Goal: Transaction & Acquisition: Download file/media

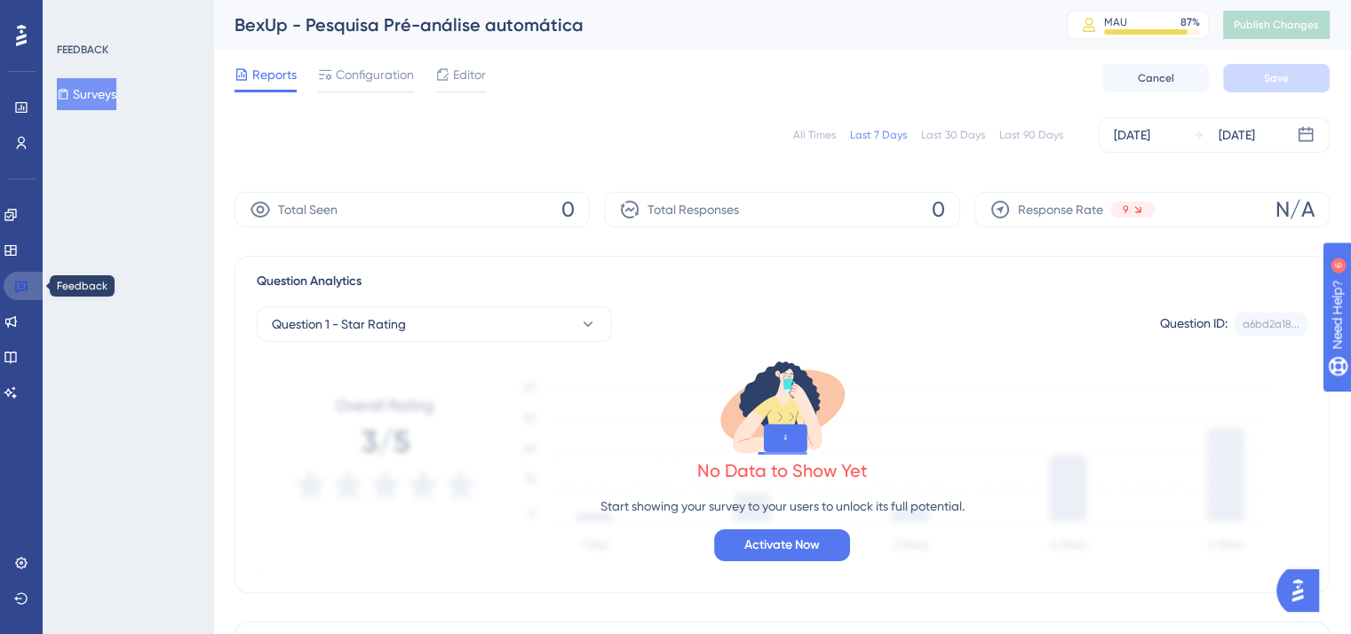
click at [18, 290] on icon at bounding box center [21, 288] width 12 height 12
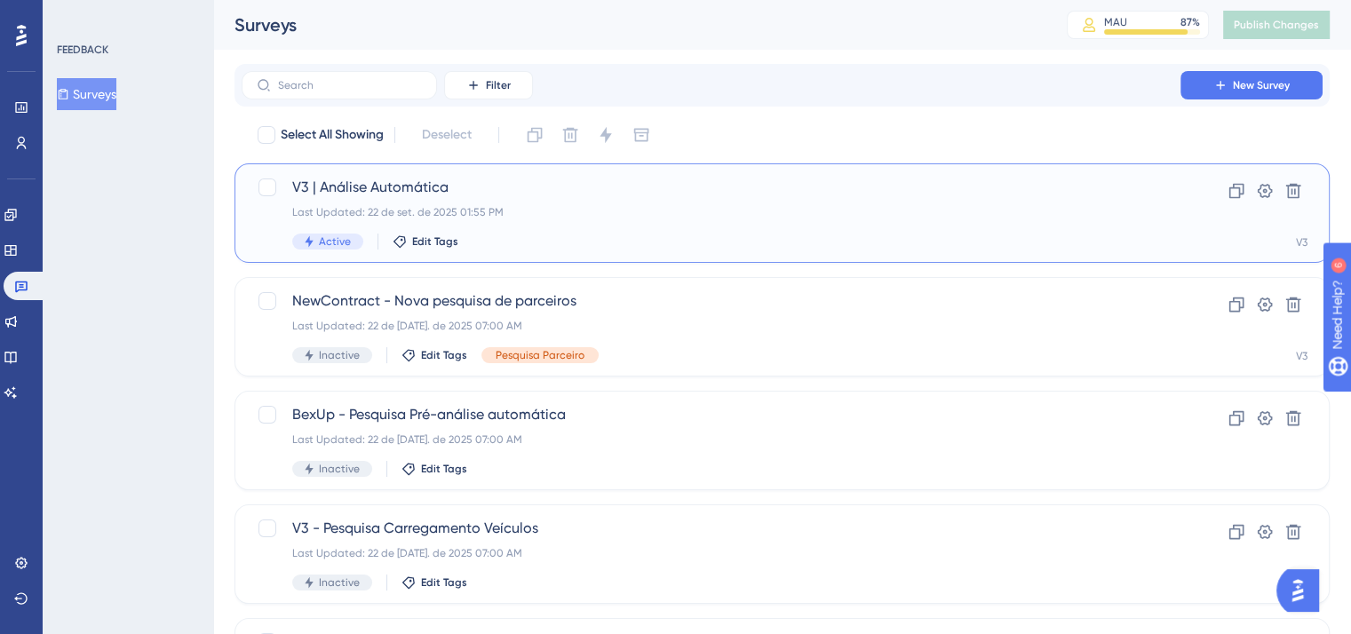
click at [517, 196] on span "V3 | Análise Automática" at bounding box center [710, 187] width 837 height 21
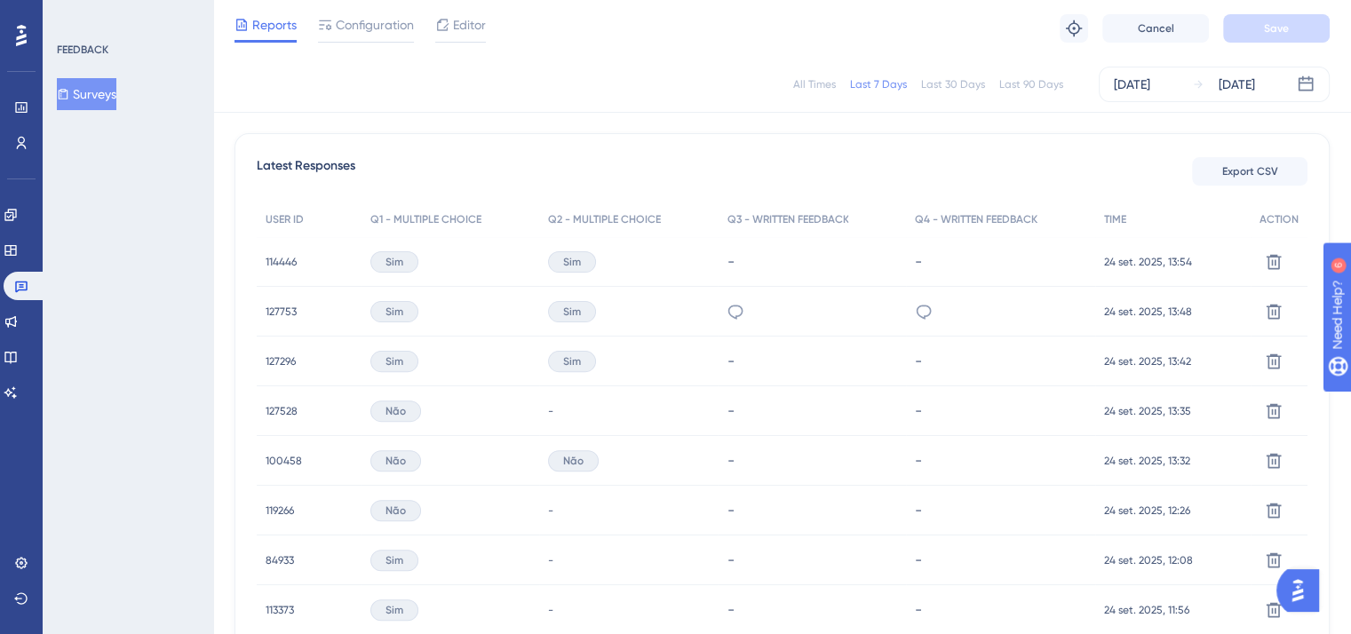
scroll to position [450, 0]
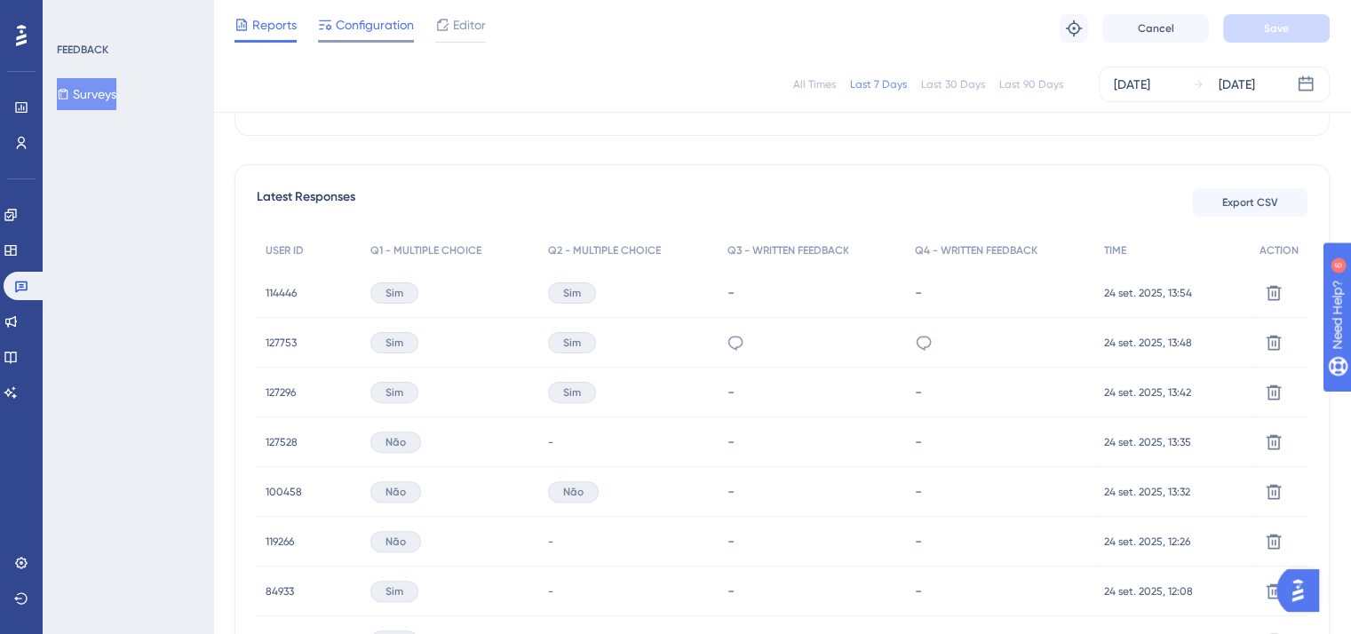
click at [365, 22] on span "Configuration" at bounding box center [375, 24] width 78 height 21
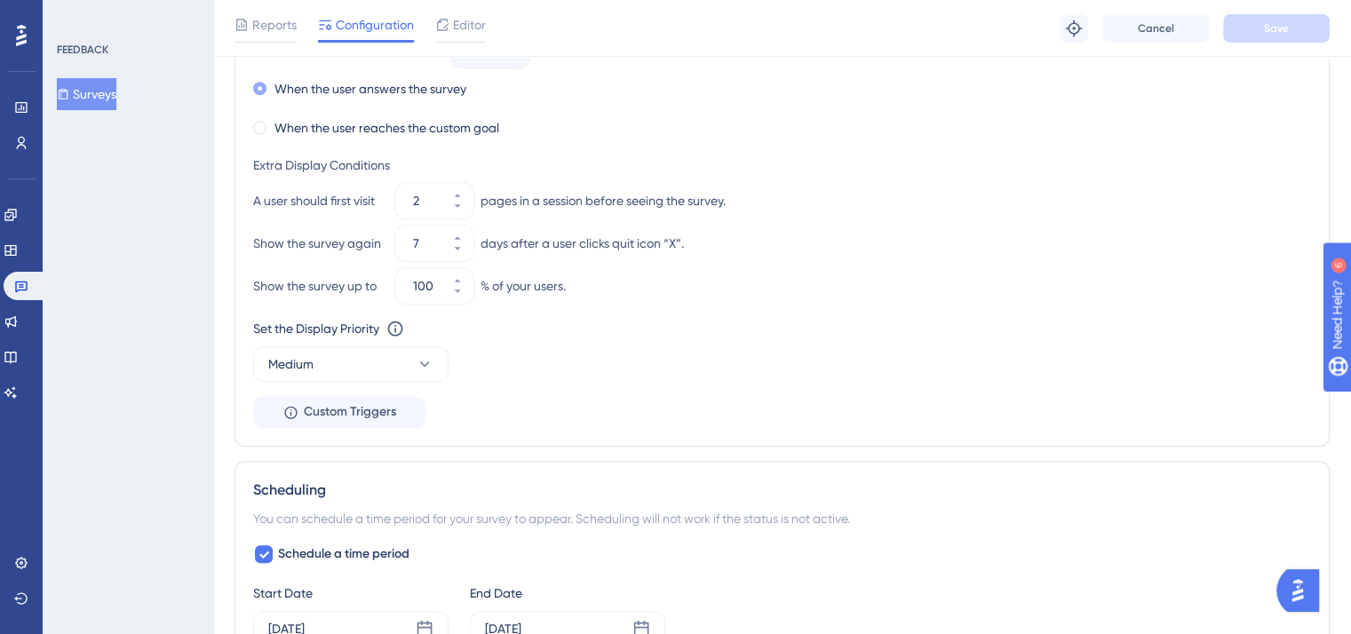
scroll to position [1082, 0]
click at [463, 22] on span "Editor" at bounding box center [469, 24] width 33 height 21
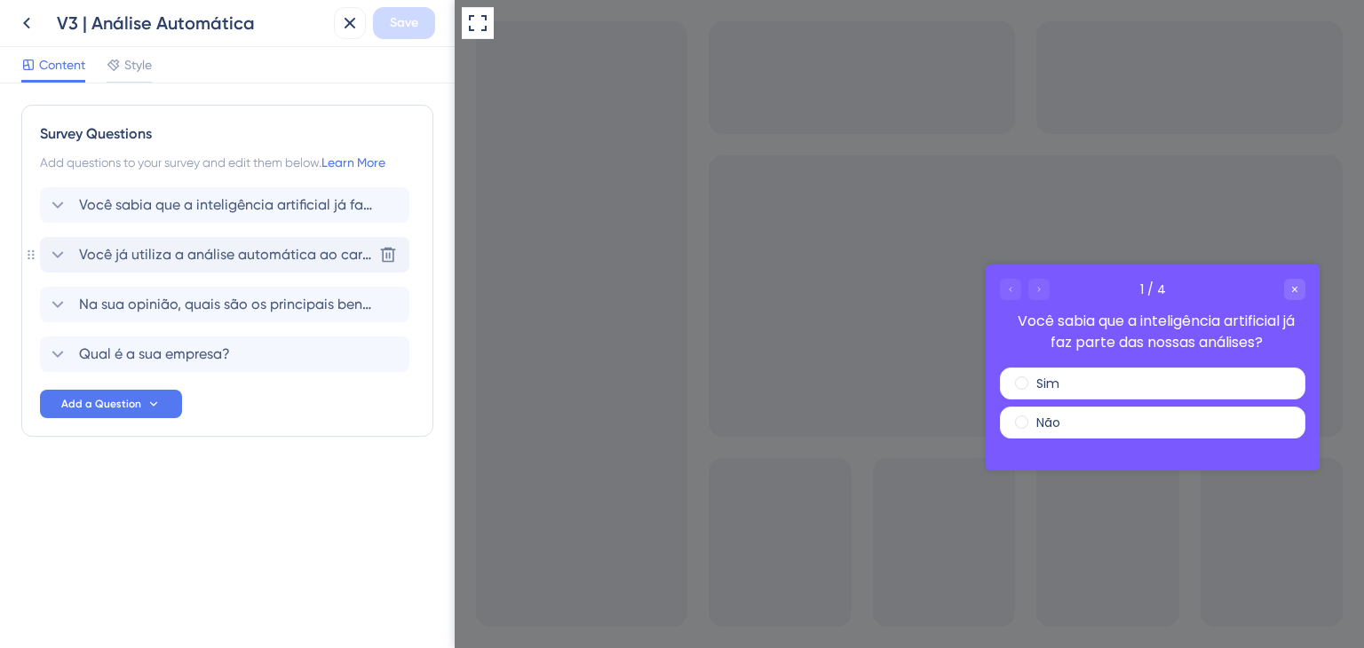
click at [123, 250] on span "Você já utiliza a análise automática ao carregar documentos na plataforma?" at bounding box center [225, 254] width 293 height 21
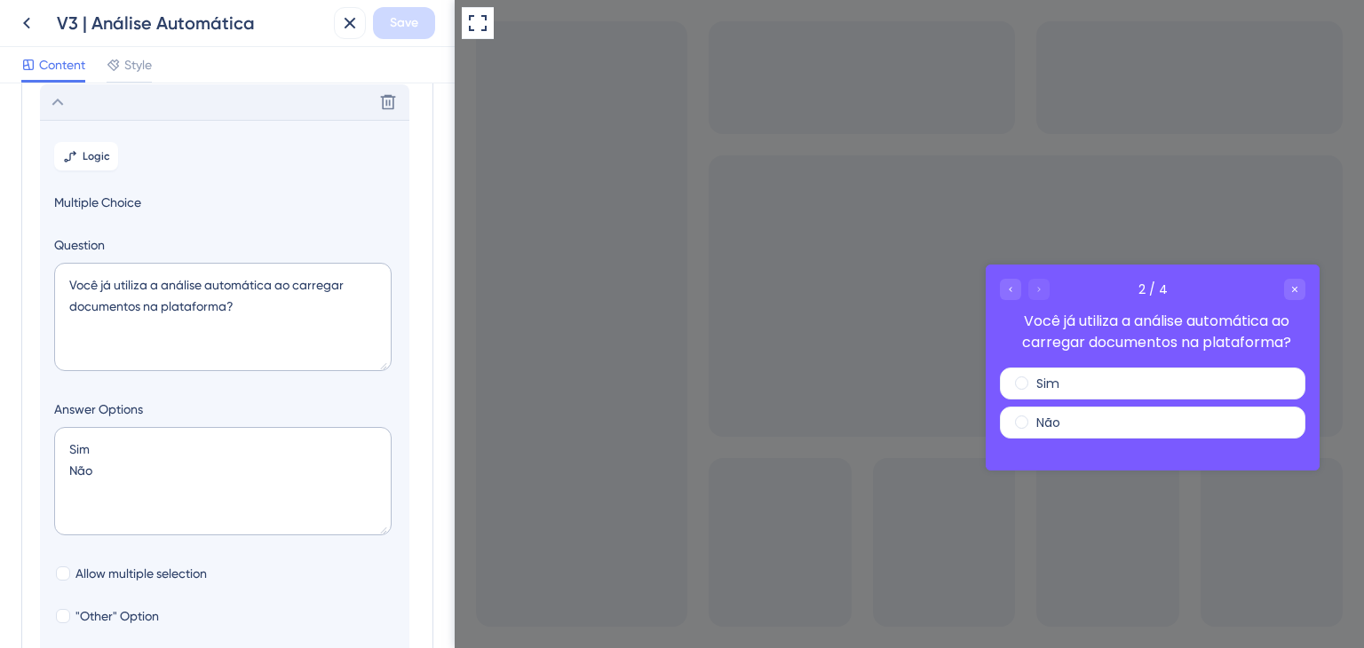
scroll to position [64, 0]
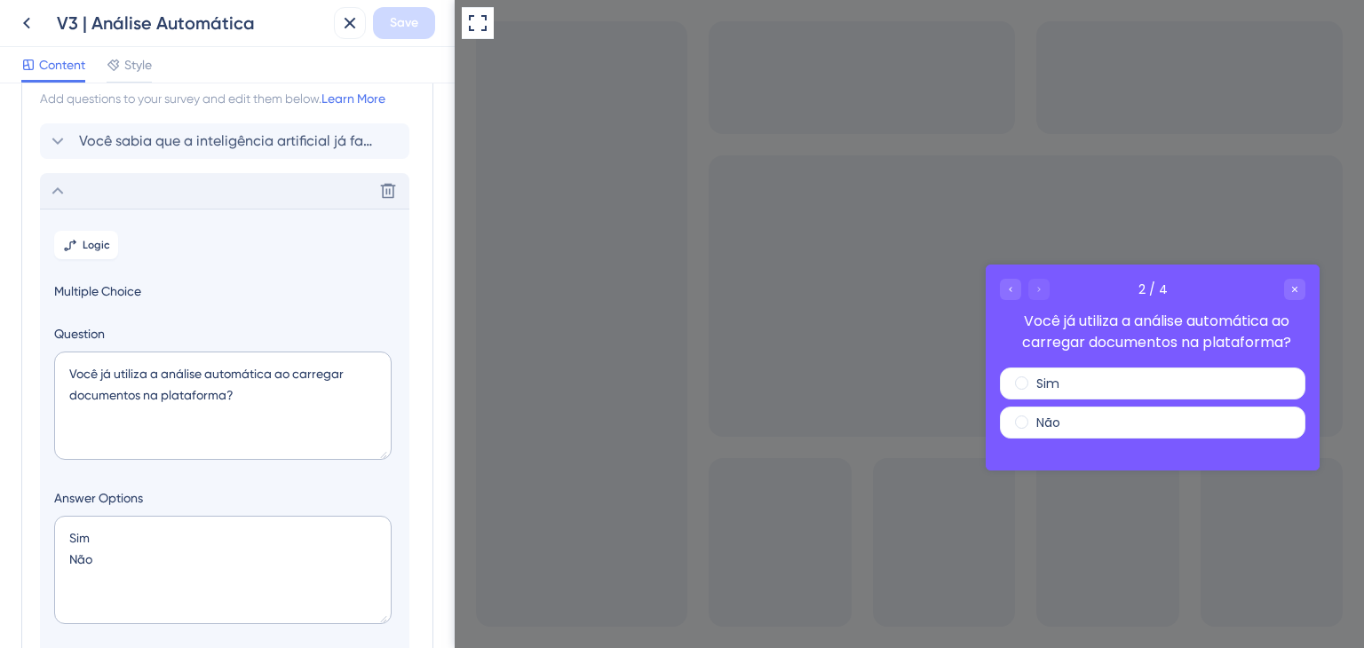
click at [63, 194] on icon at bounding box center [57, 190] width 21 height 21
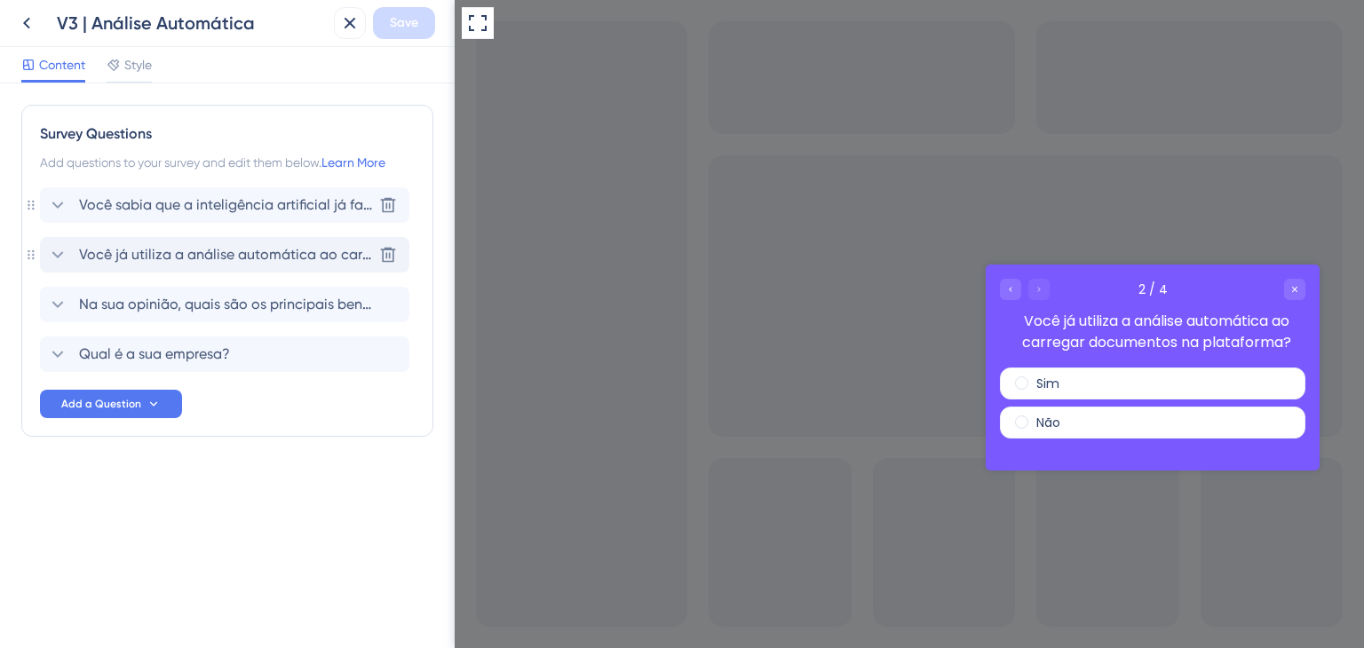
scroll to position [0, 0]
click at [122, 305] on span "Na sua opinião, quais são os principais benefícios trazidos pela análise automá…" at bounding box center [225, 304] width 293 height 21
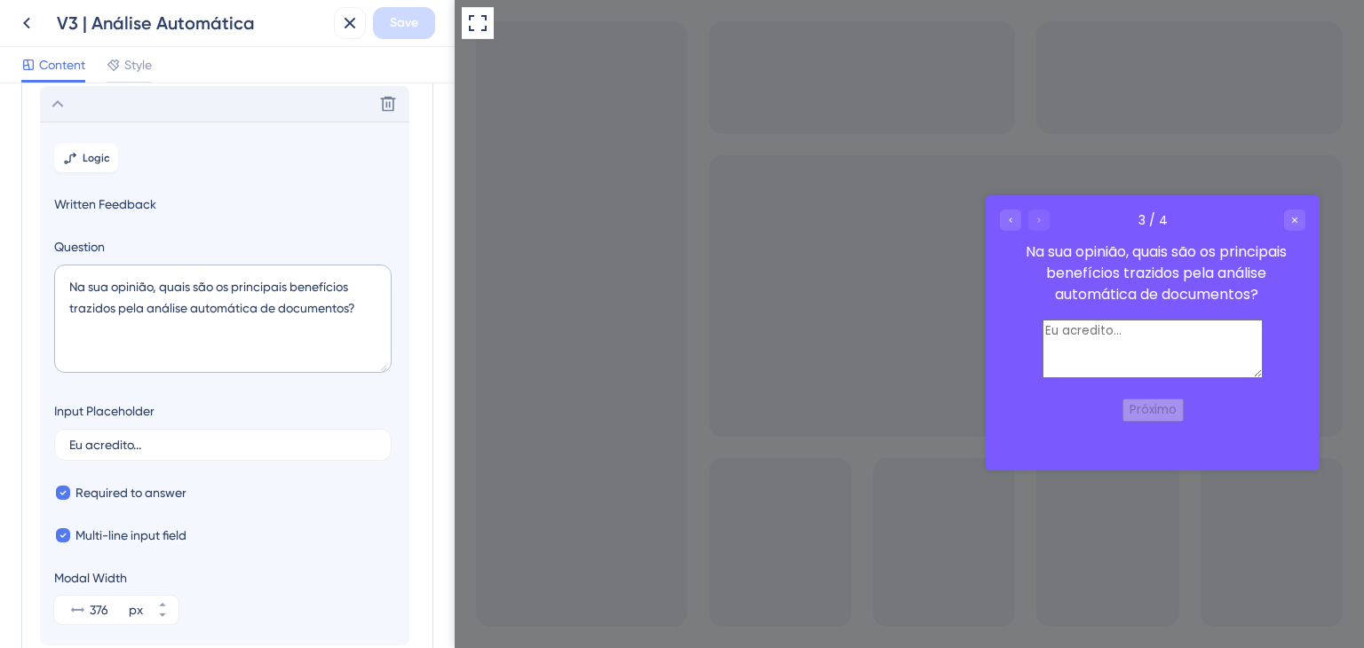
scroll to position [202, 0]
click at [61, 102] on icon at bounding box center [58, 102] width 12 height 7
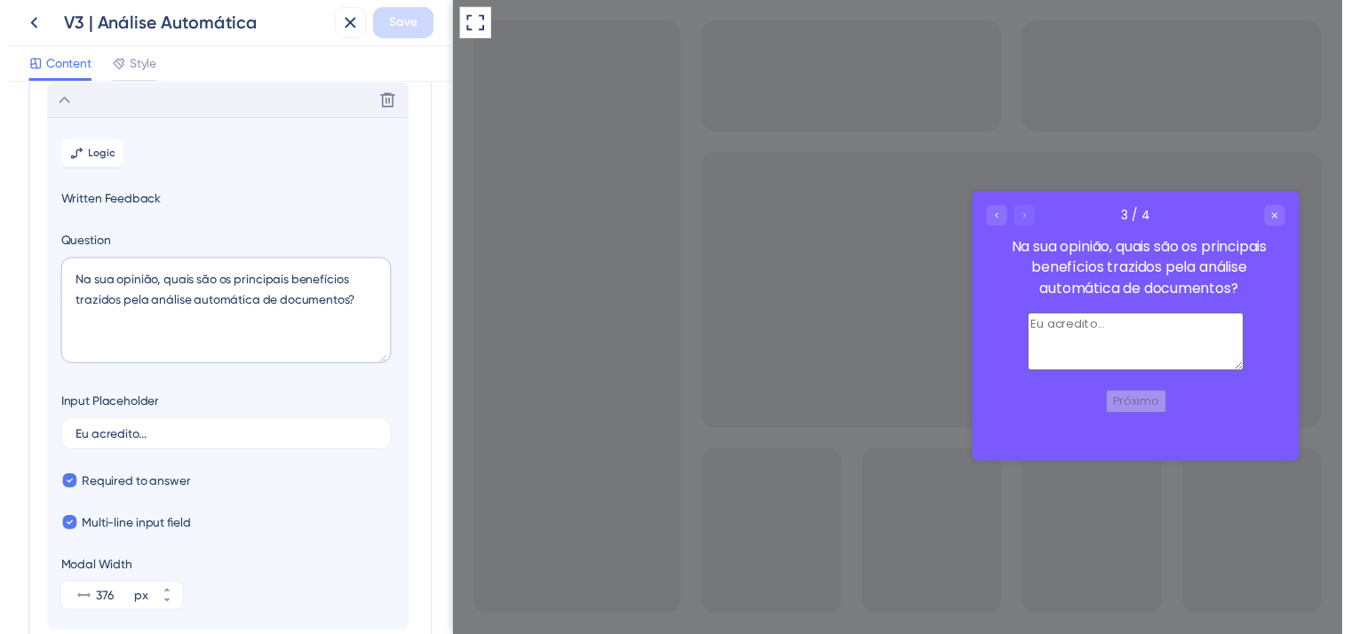
scroll to position [0, 0]
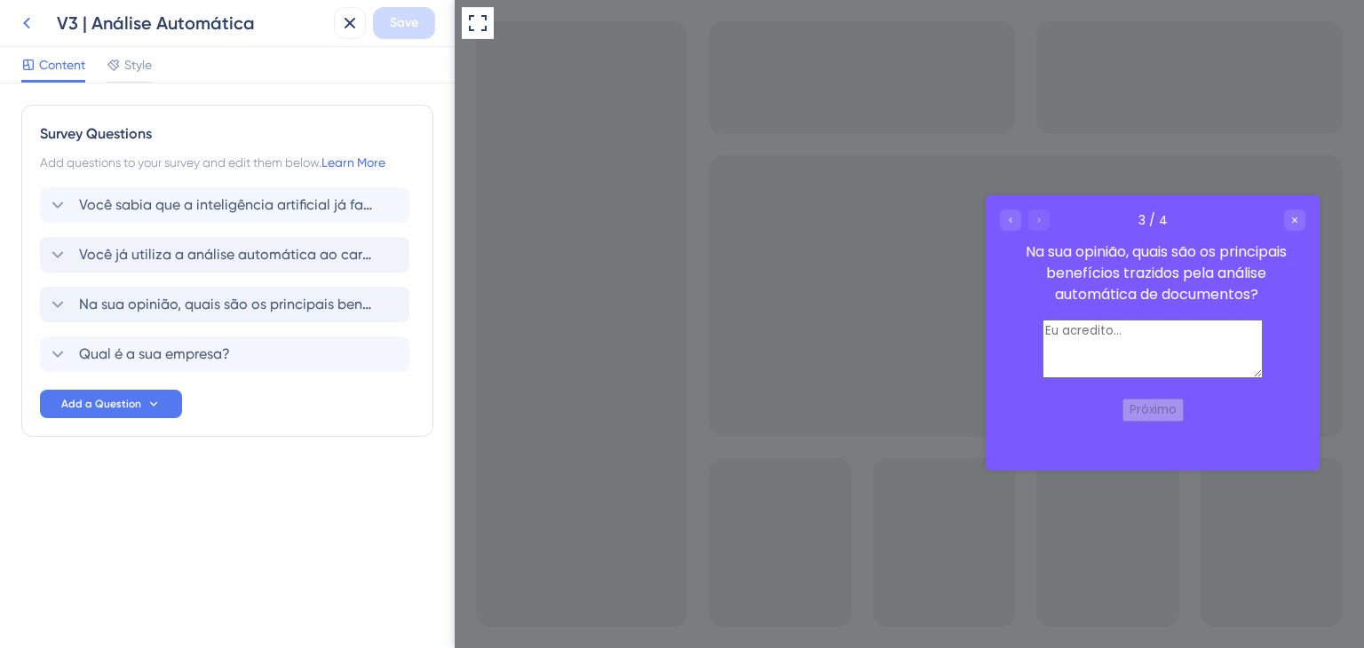
click at [32, 21] on icon at bounding box center [26, 22] width 21 height 21
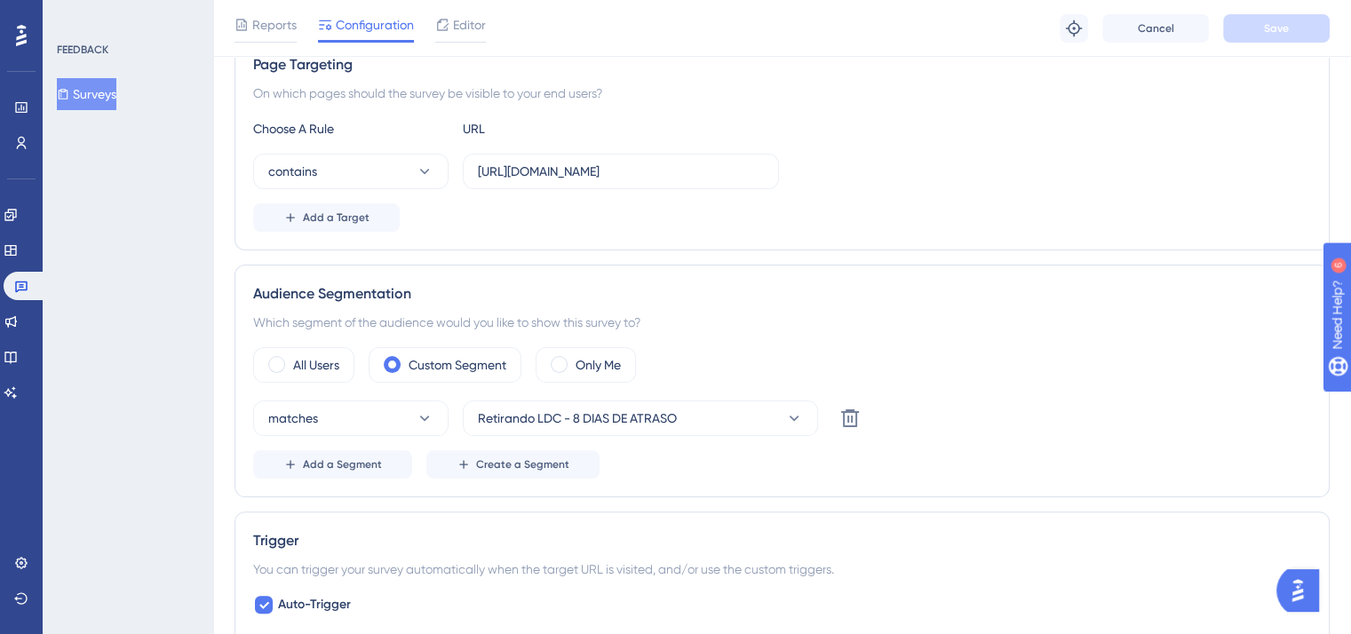
scroll to position [266, 0]
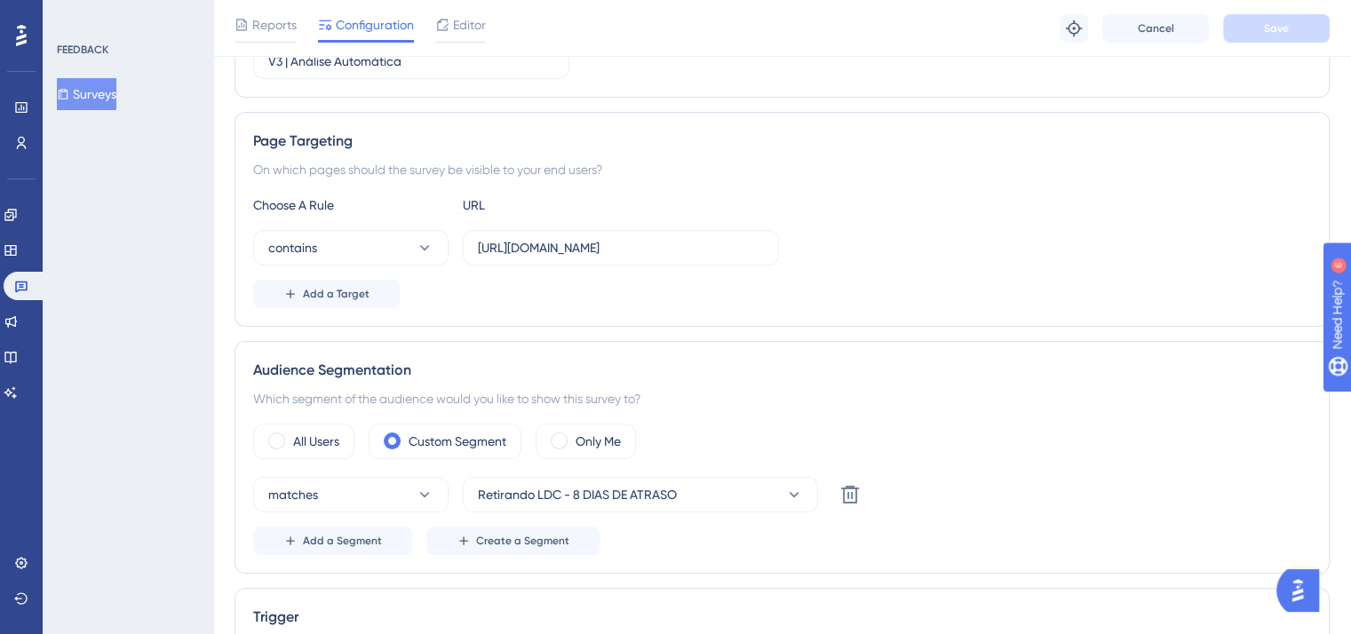
drag, startPoint x: 266, startPoint y: 26, endPoint x: 282, endPoint y: 47, distance: 26.6
click at [266, 25] on span "Reports" at bounding box center [274, 24] width 44 height 21
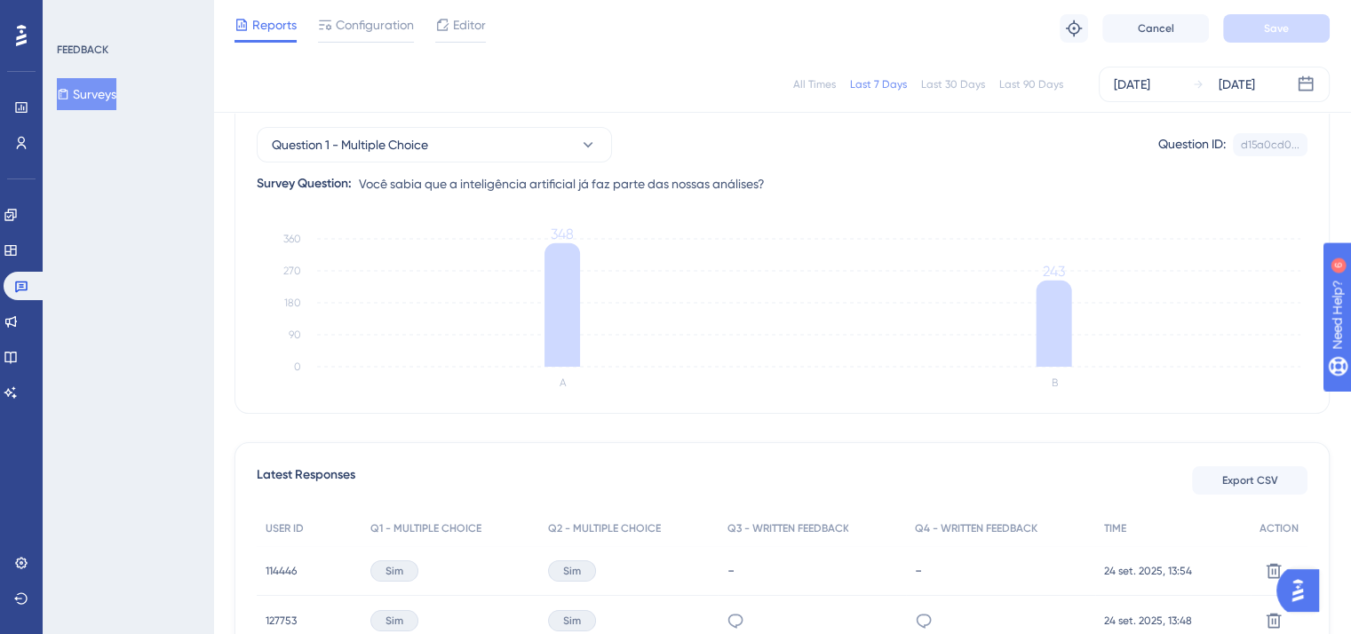
scroll to position [95, 0]
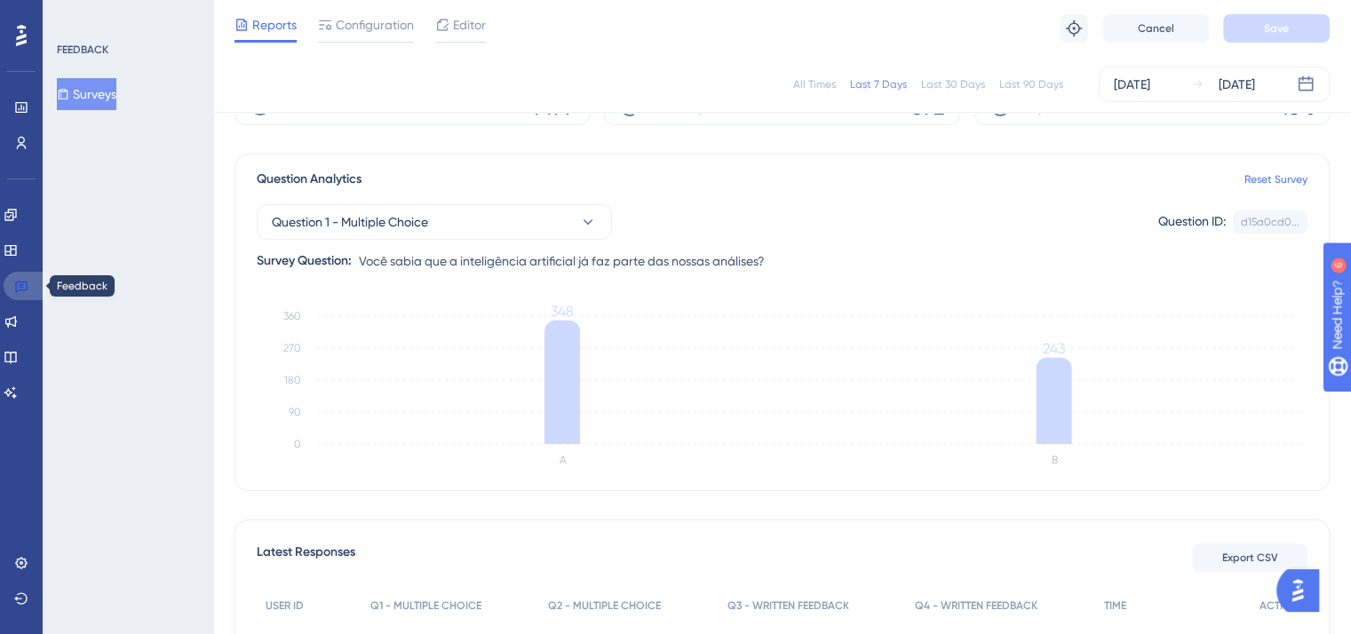
click at [20, 292] on icon at bounding box center [21, 286] width 14 height 14
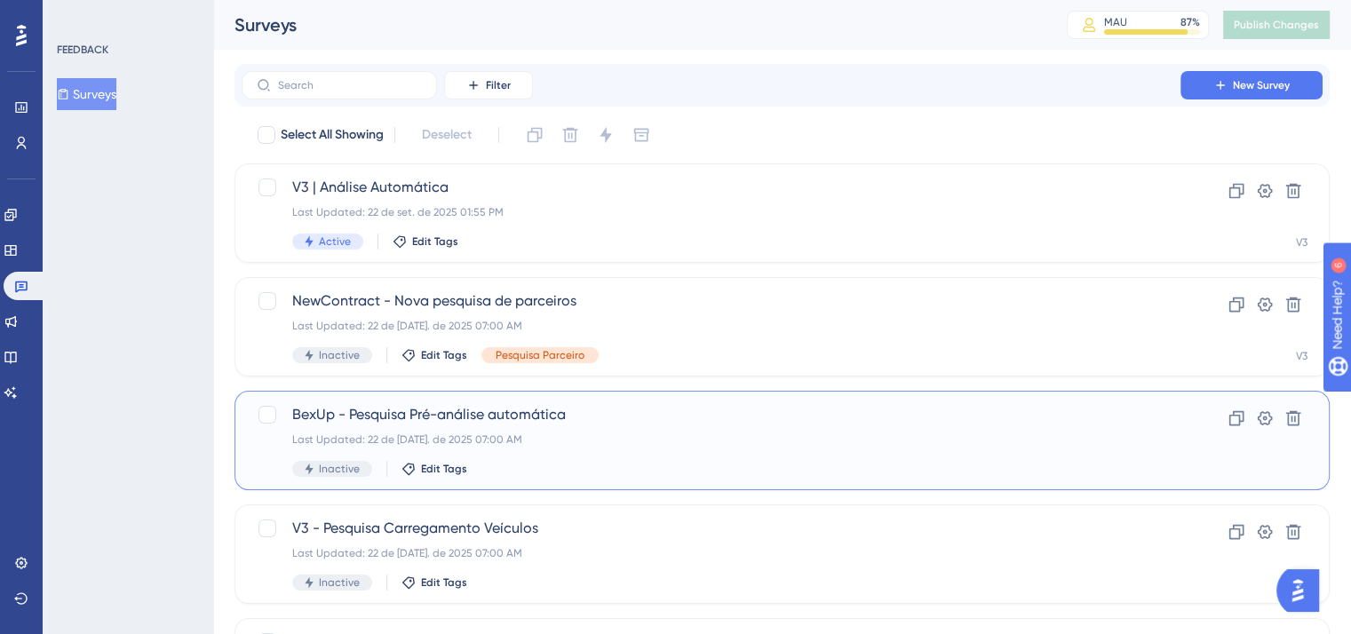
click at [465, 422] on span "BexUp - Pesquisa Pré-análise automática" at bounding box center [710, 414] width 837 height 21
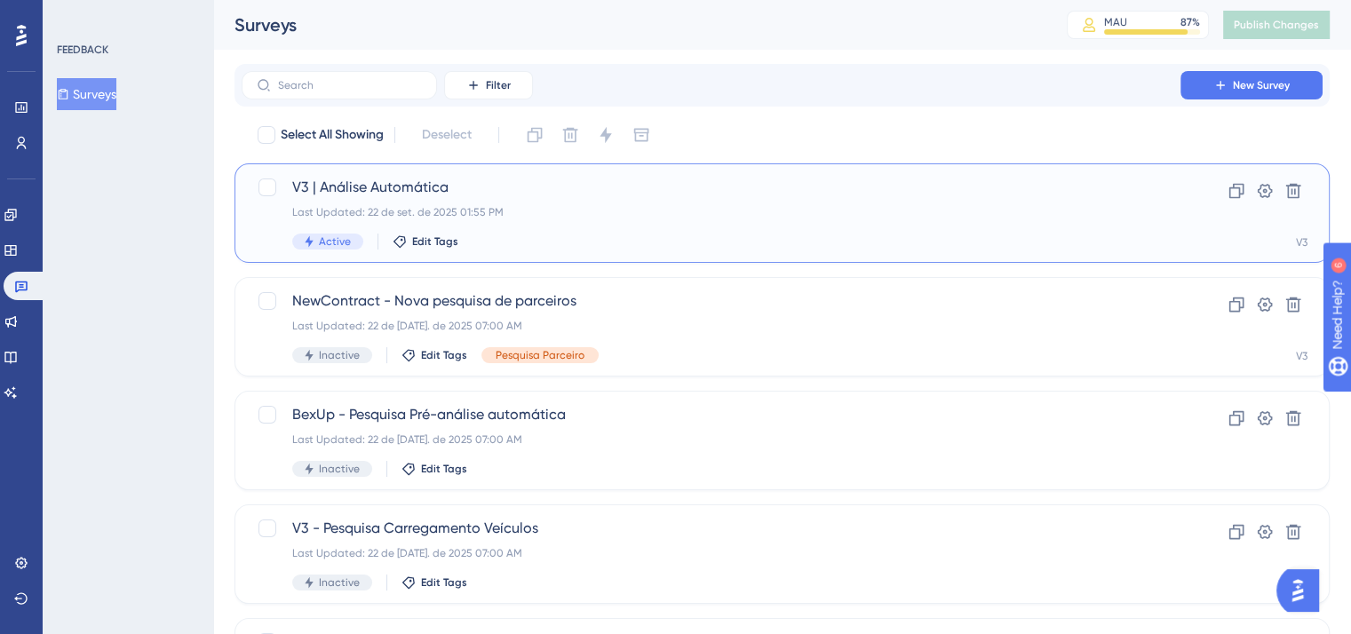
click at [416, 202] on div "V3 | Análise Automática Last Updated: 22 de set. de 2025 01:55 PM Active Edit T…" at bounding box center [710, 213] width 837 height 73
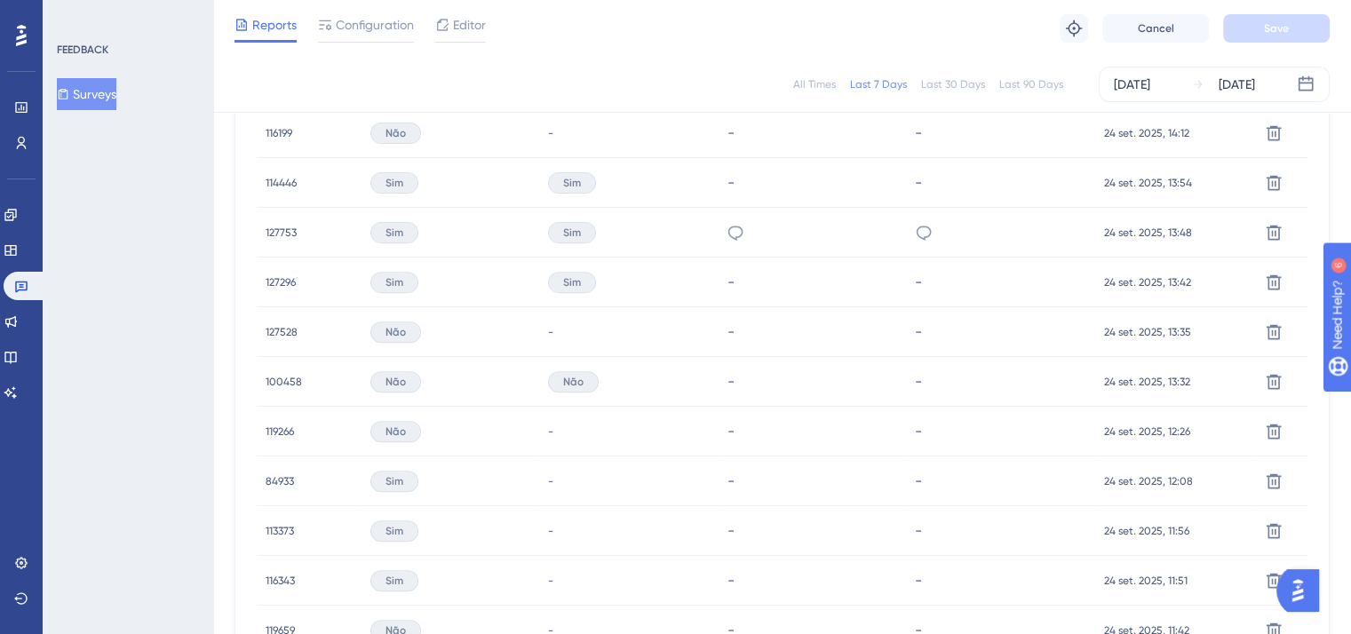
scroll to position [361, 0]
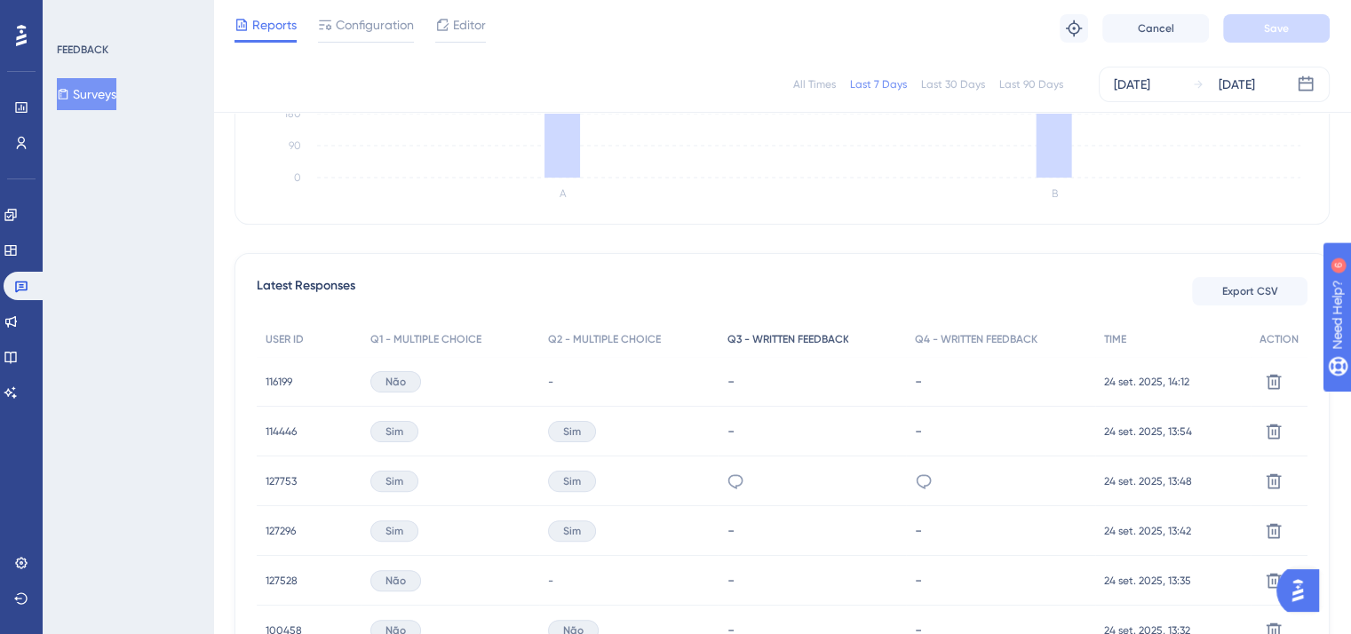
click at [758, 345] on span "Q3 - WRITTEN FEEDBACK" at bounding box center [787, 339] width 122 height 14
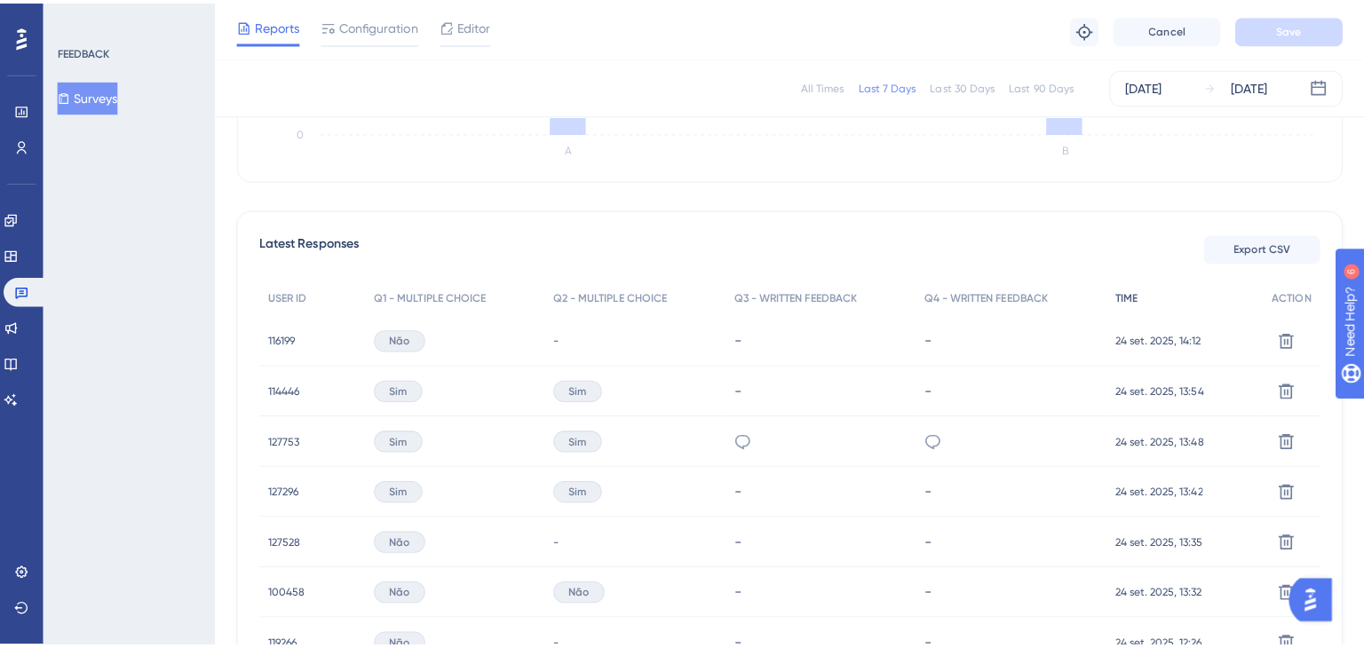
scroll to position [450, 0]
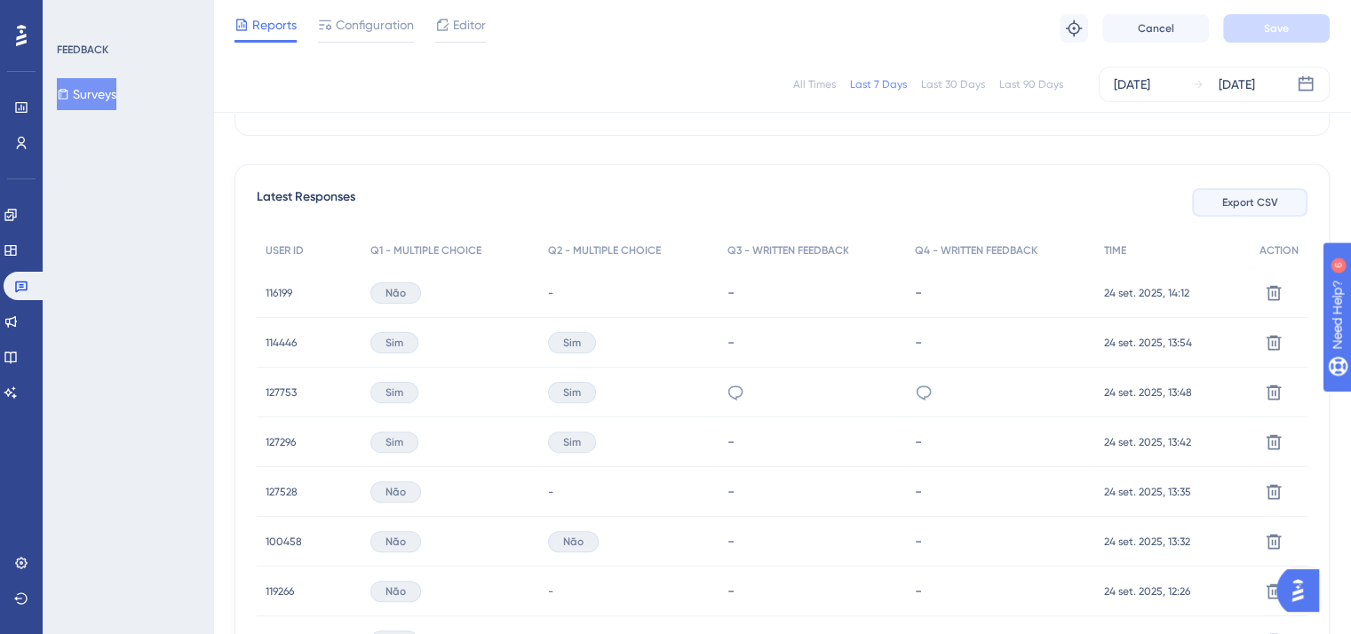
click at [1238, 197] on span "Export CSV" at bounding box center [1250, 202] width 56 height 14
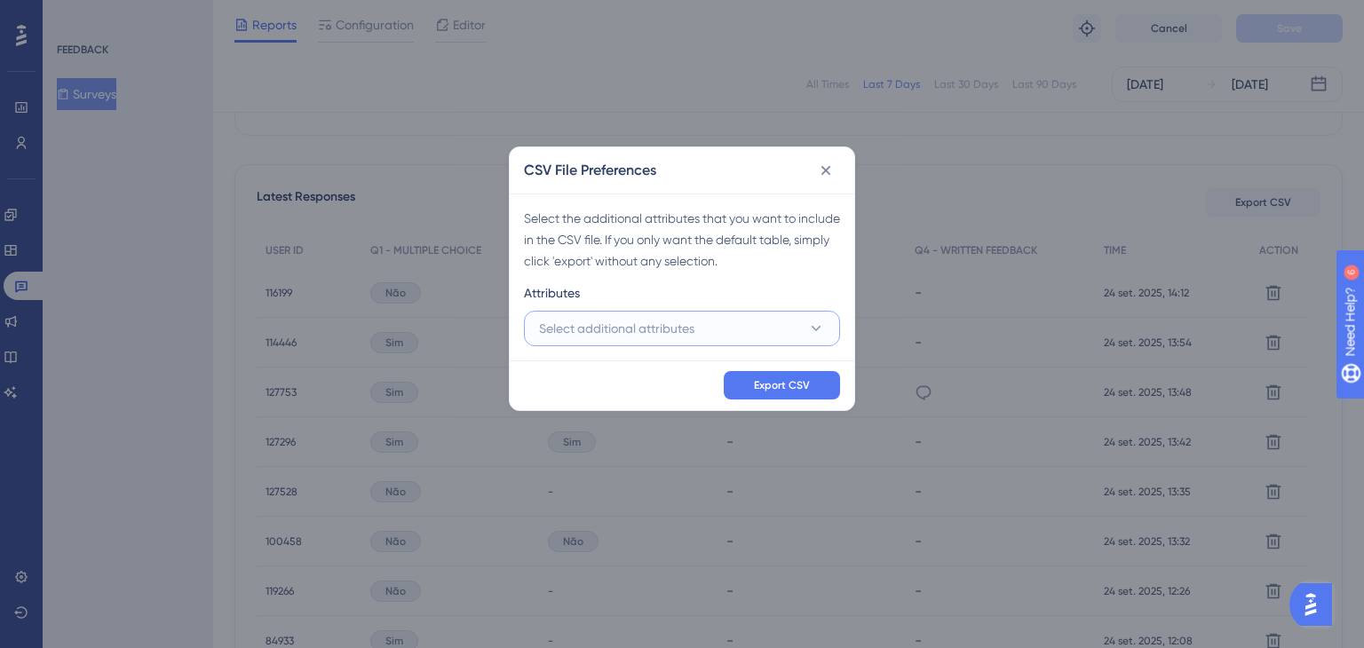
click at [654, 333] on span "Select additional attributes" at bounding box center [616, 328] width 155 height 21
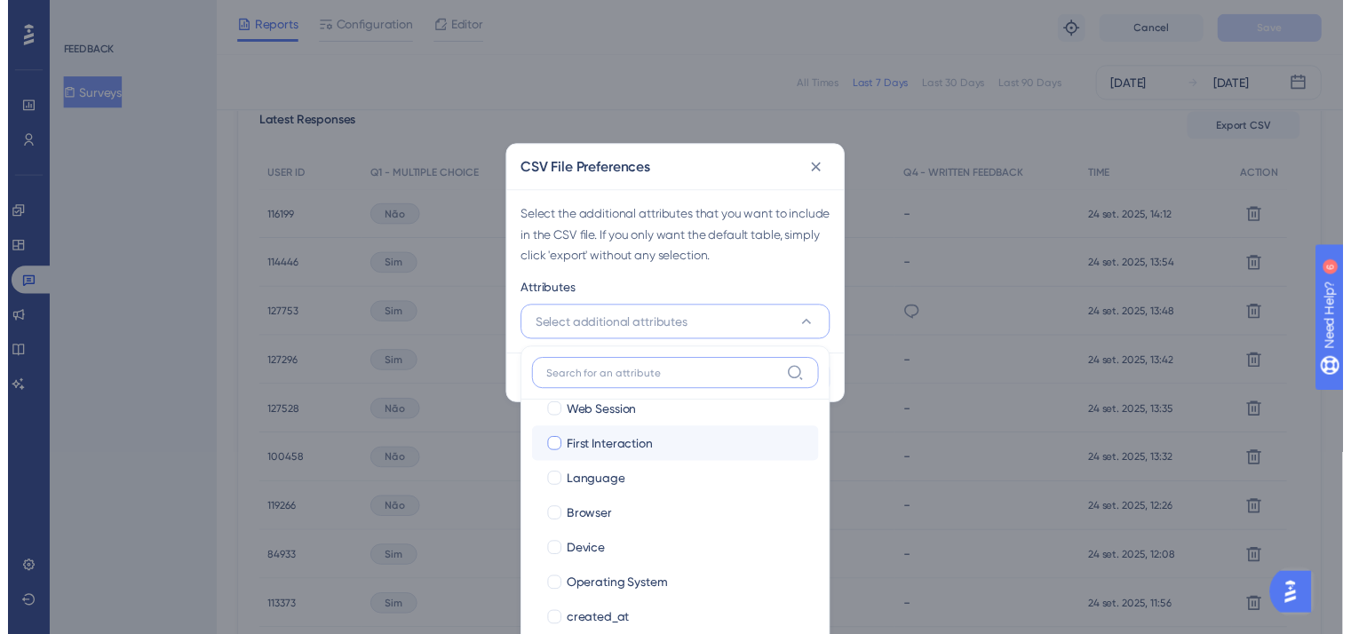
scroll to position [85, 0]
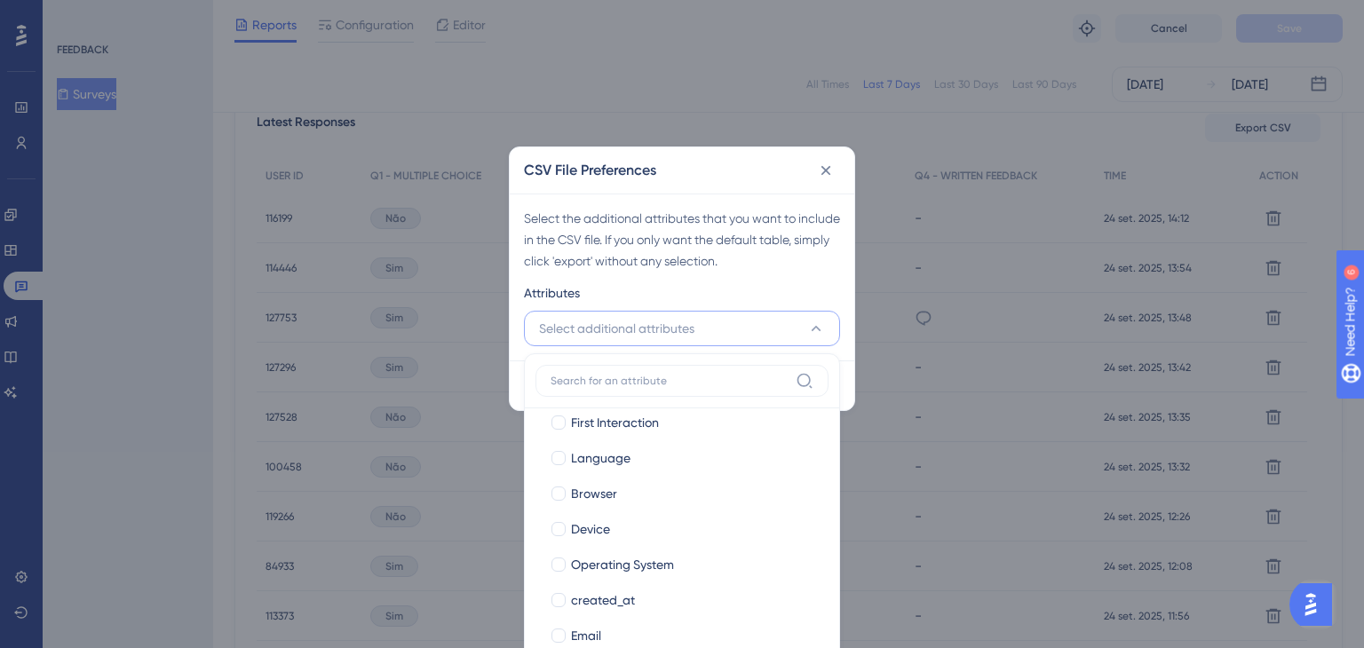
click at [734, 242] on div "Select the additional attributes that you want to include in the CSV file. If y…" at bounding box center [682, 240] width 316 height 64
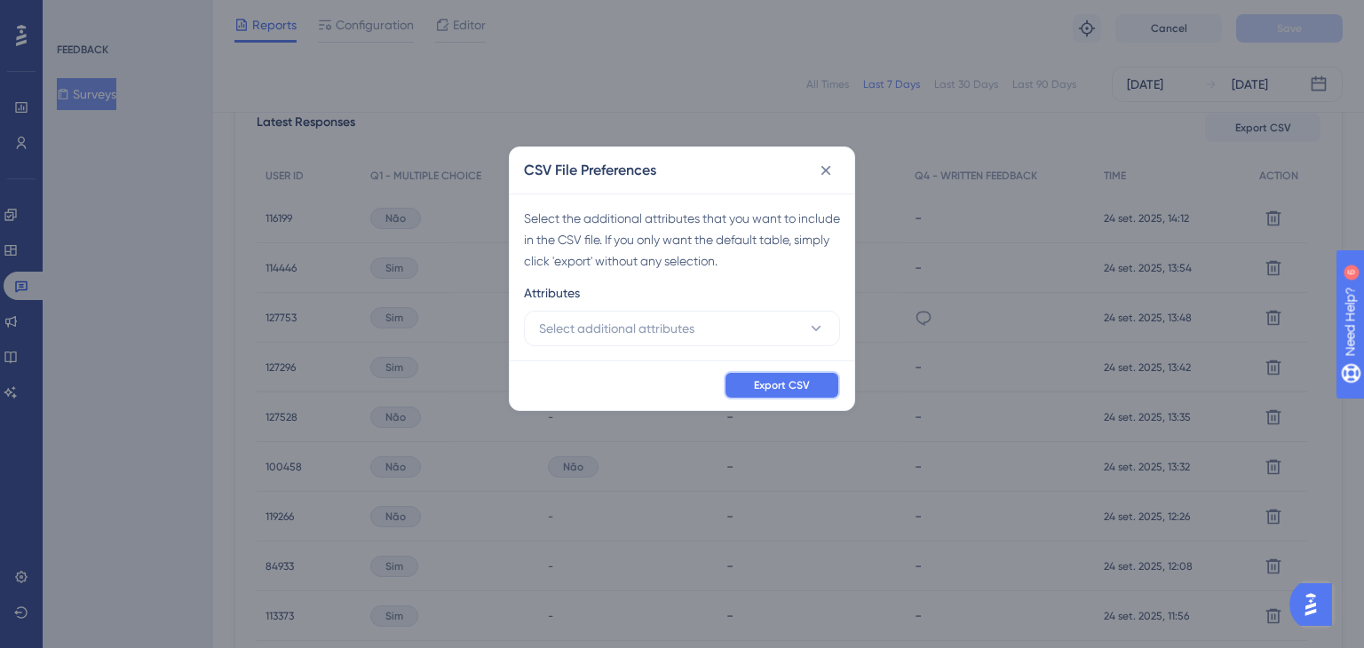
click at [775, 386] on span "Export CSV" at bounding box center [782, 385] width 56 height 14
